Goal: Information Seeking & Learning: Learn about a topic

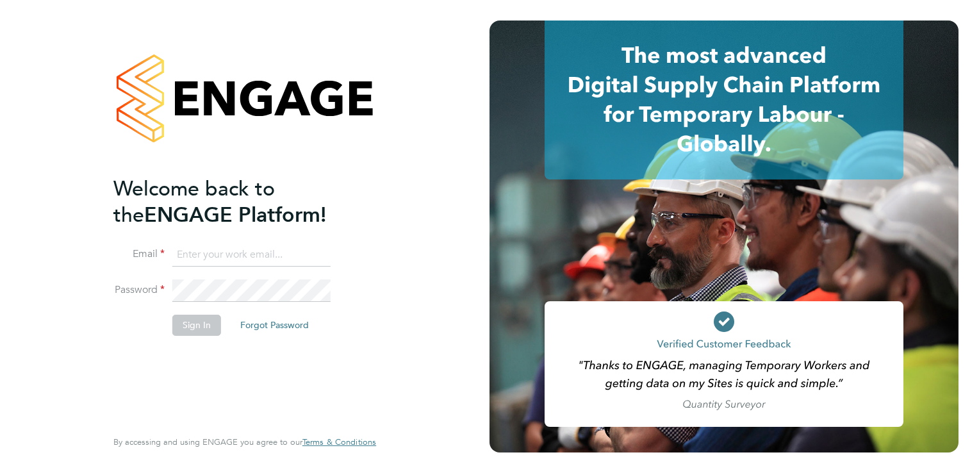
type input "beckycrawley@tempestresourcing.co.uk"
click at [193, 326] on button "Sign In" at bounding box center [196, 324] width 49 height 20
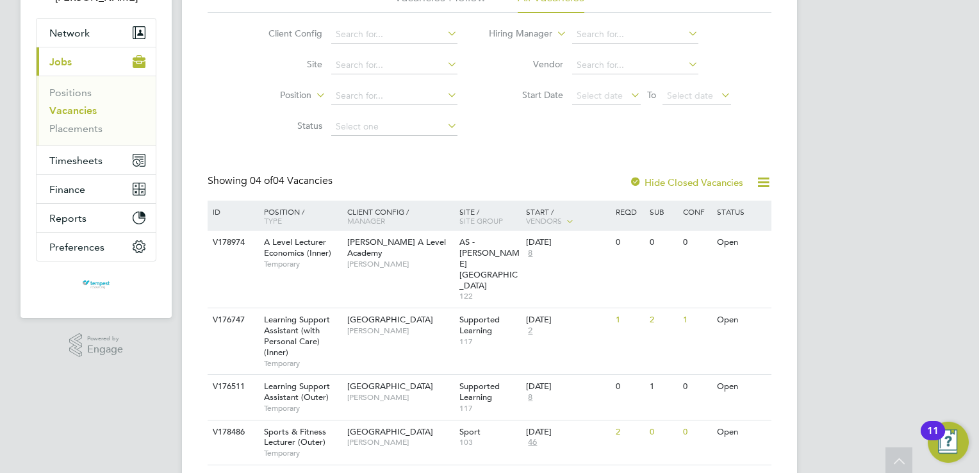
scroll to position [108, 0]
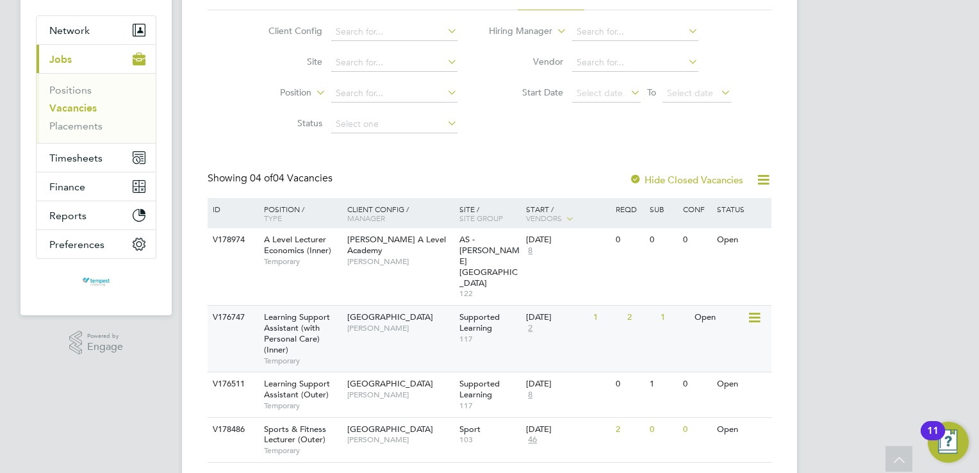
click at [361, 315] on div "V176747 Learning Support Assistant (with Personal Care) (Inner) Temporary Tower…" at bounding box center [490, 338] width 564 height 67
click at [320, 306] on div "Learning Support Assistant (with Personal Care) (Inner) Temporary" at bounding box center [299, 339] width 90 height 66
click at [425, 389] on span "Victoria Ticehurst" at bounding box center [400, 394] width 106 height 10
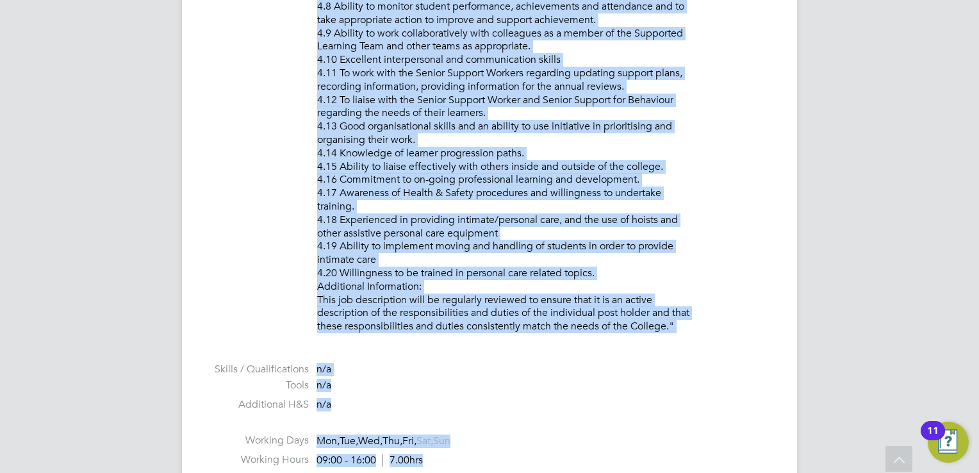
scroll to position [1805, 0]
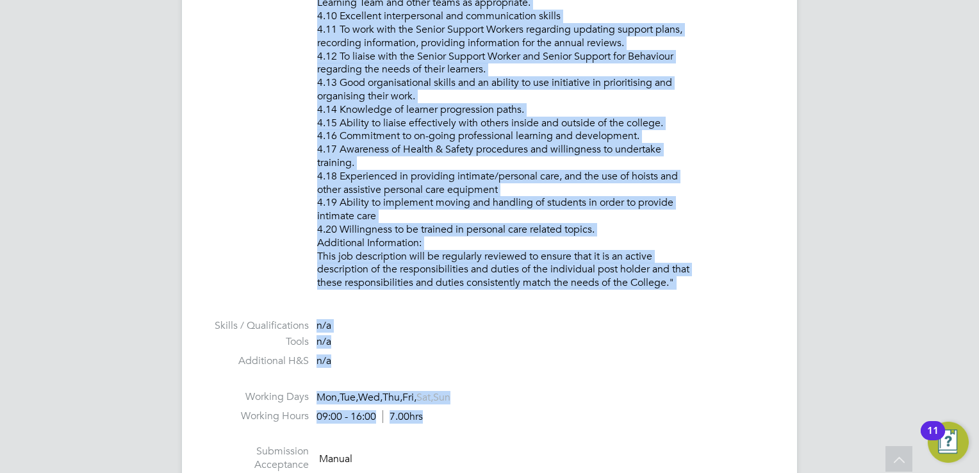
drag, startPoint x: 317, startPoint y: 277, endPoint x: 685, endPoint y: 281, distance: 367.7
copy p "PURPOSE OF JOB: • To work as part of the Supported Learning Team to support and…"
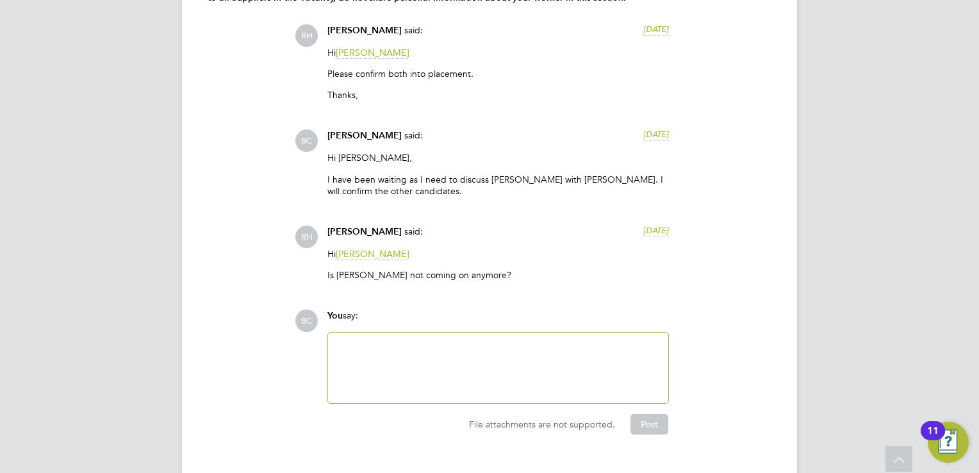
scroll to position [3048, 0]
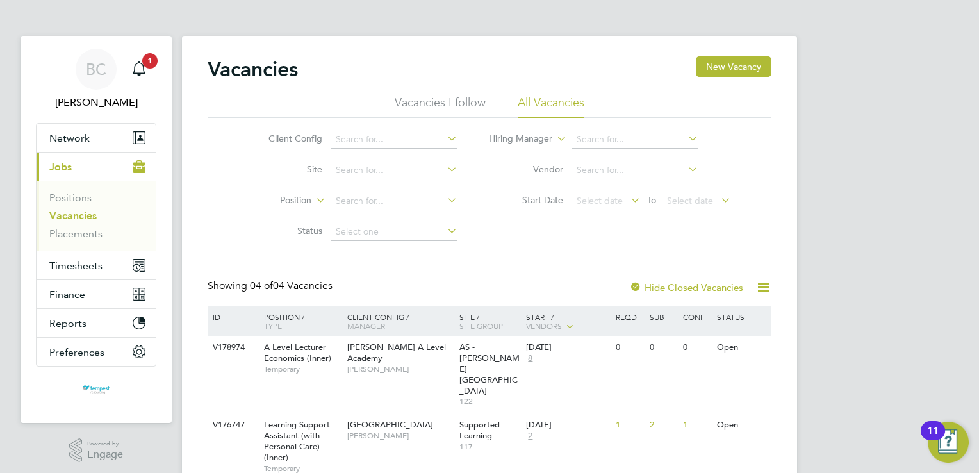
scroll to position [110, 0]
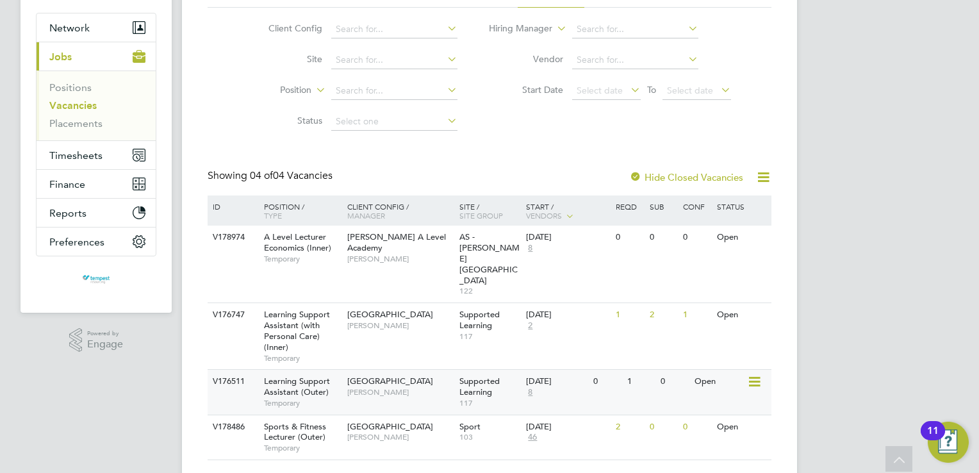
click at [353, 387] on span "[PERSON_NAME]" at bounding box center [400, 392] width 106 height 10
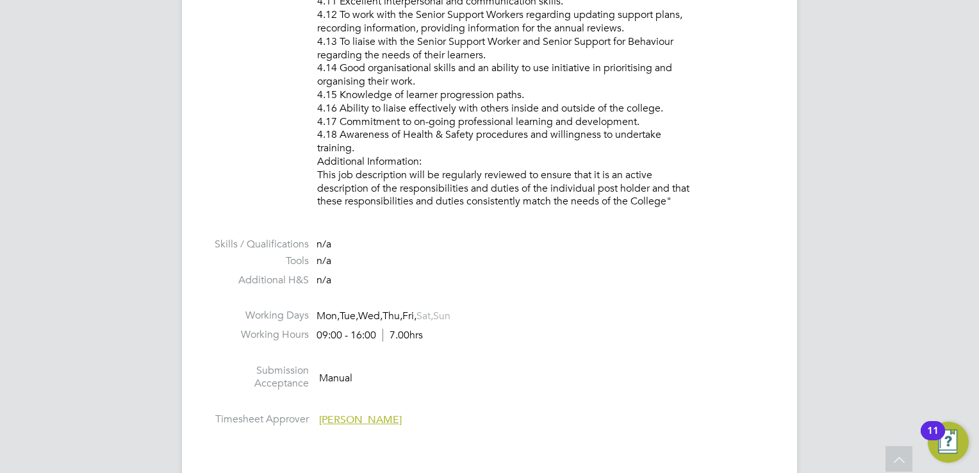
scroll to position [1688, 0]
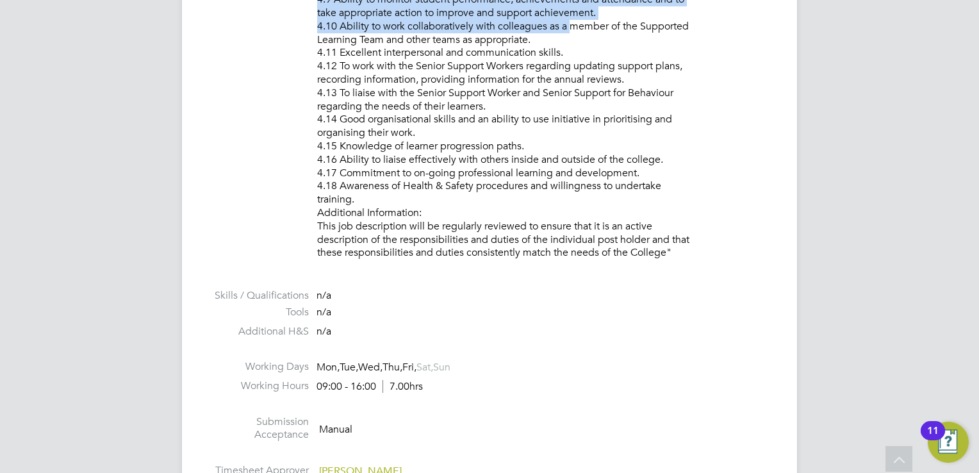
drag, startPoint x: 316, startPoint y: 222, endPoint x: 688, endPoint y: 254, distance: 372.9
copy p "PURPOSE OF JOB: • To work as part of the Supported Learning Team to support and…"
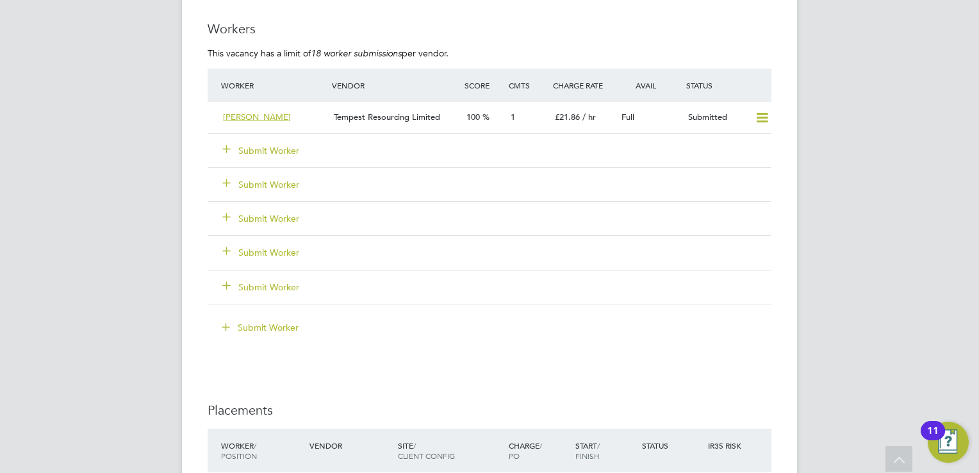
scroll to position [2361, 0]
